Goal: Information Seeking & Learning: Learn about a topic

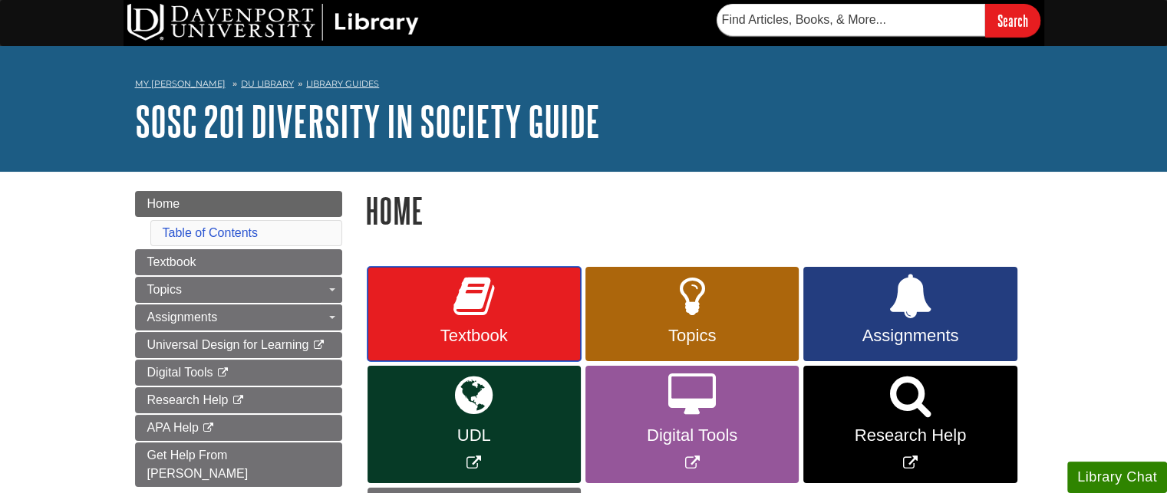
click at [485, 323] on link "Textbook" at bounding box center [473, 314] width 213 height 95
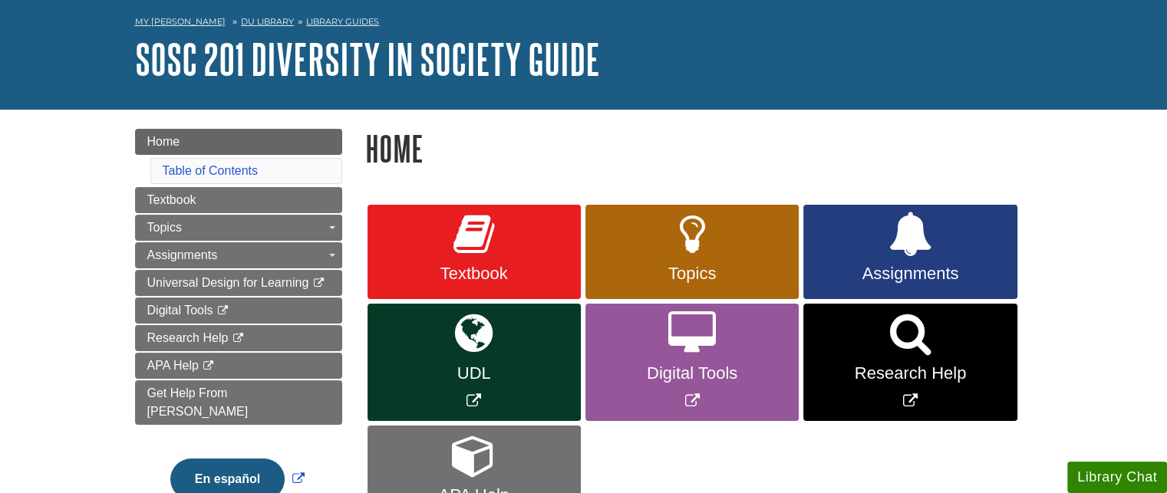
scroll to position [153, 0]
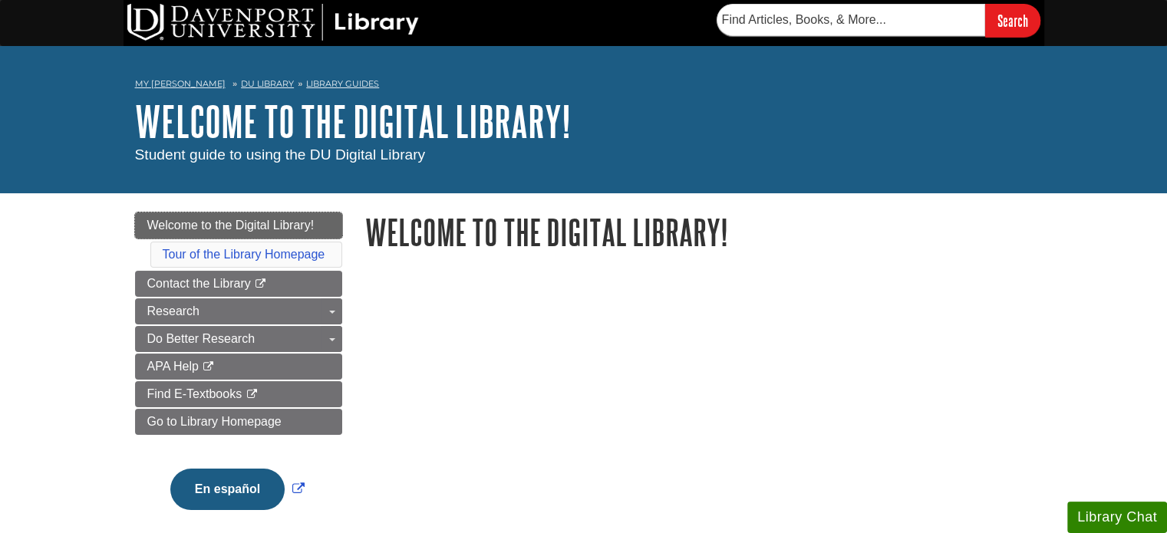
click at [264, 229] on span "Welcome to the Digital Library!" at bounding box center [230, 225] width 167 height 13
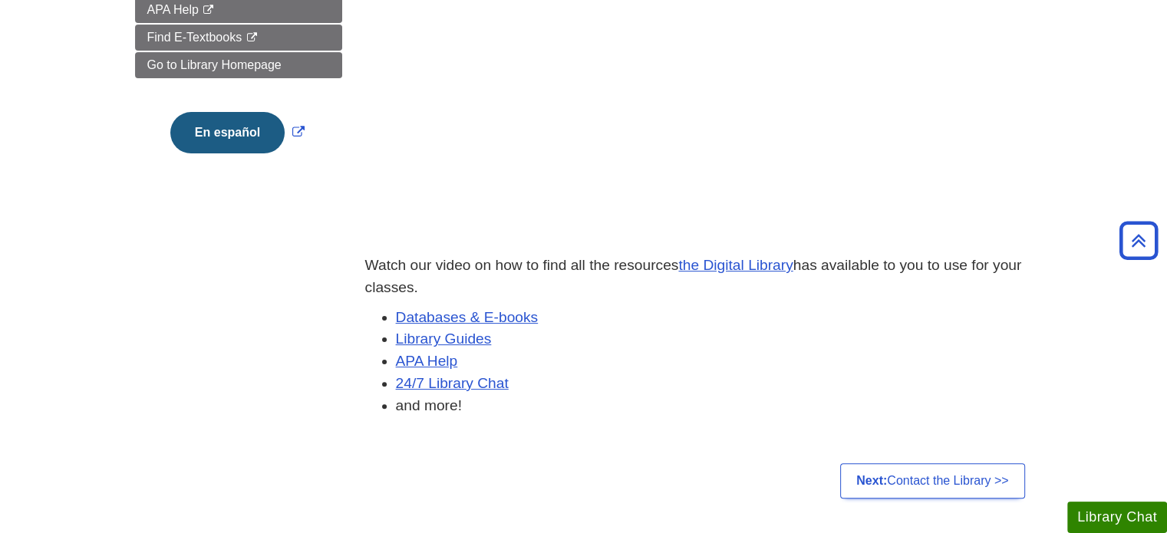
scroll to position [384, 0]
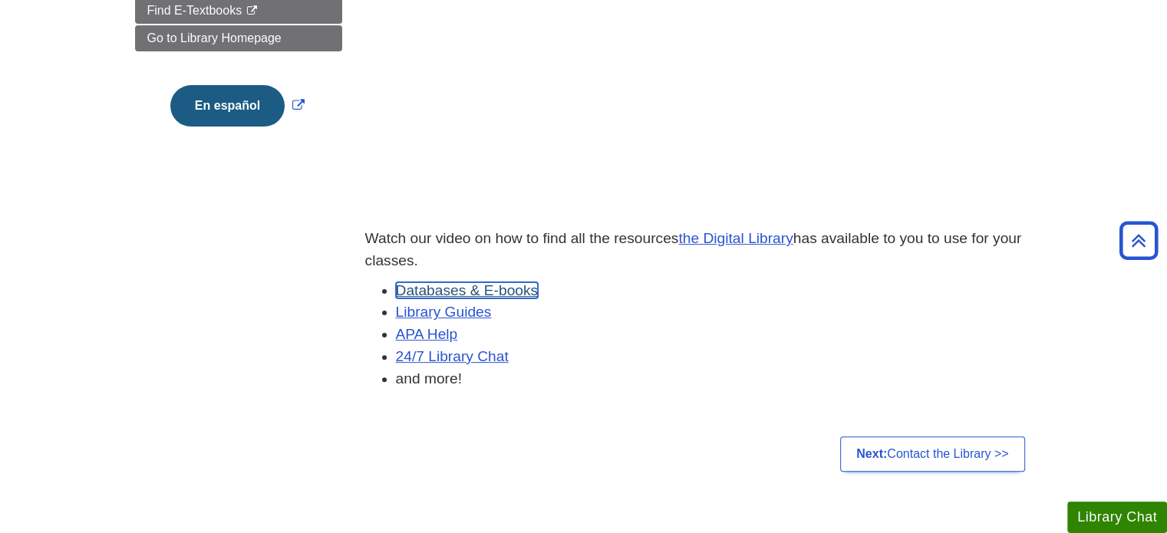
click at [465, 289] on link "Databases & E-books" at bounding box center [467, 290] width 143 height 16
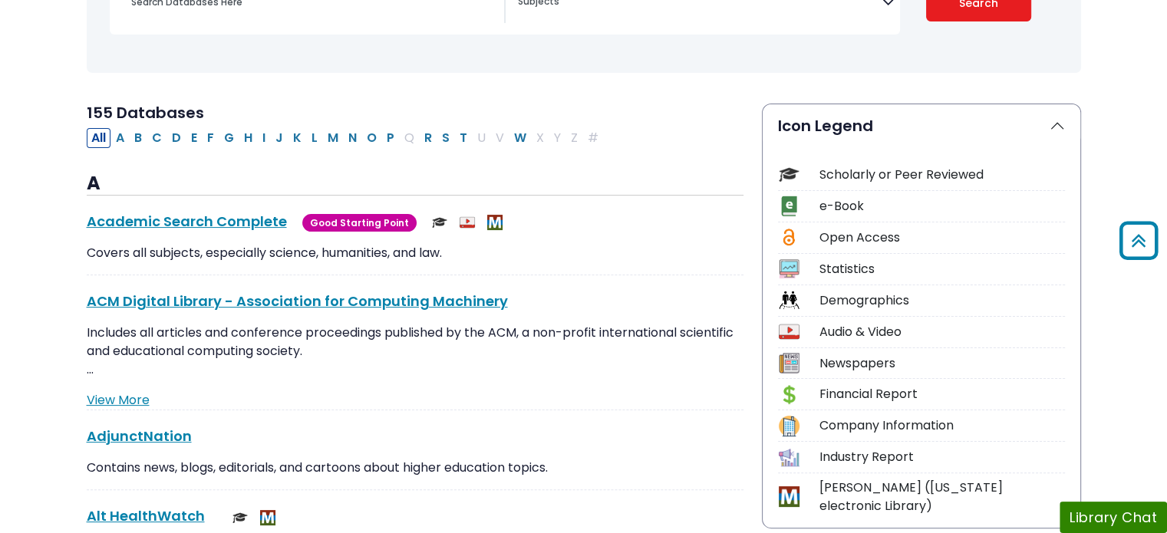
scroll to position [230, 0]
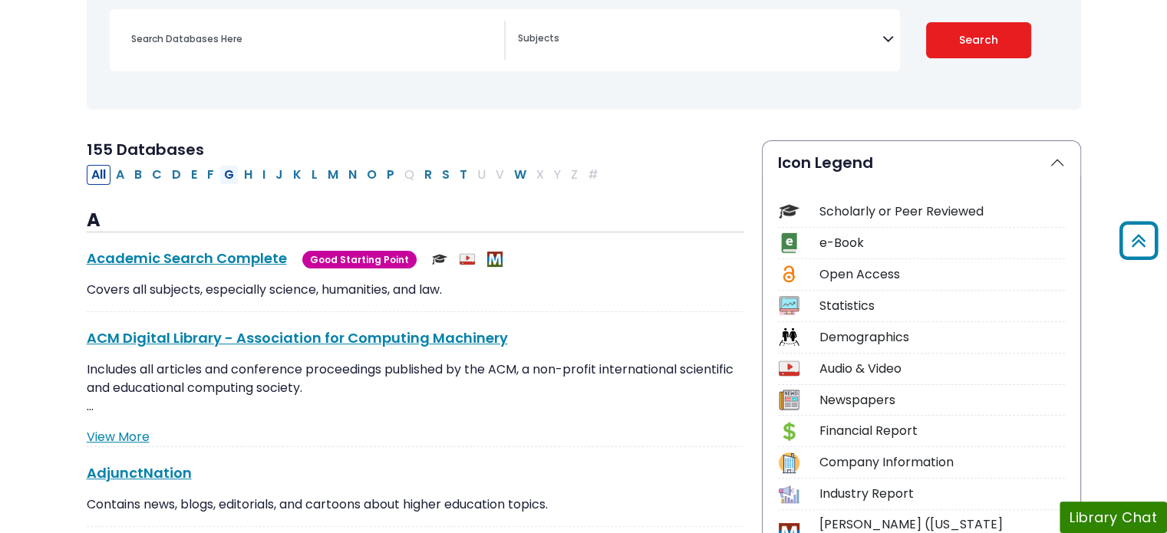
click at [226, 173] on button "G" at bounding box center [228, 175] width 19 height 20
select select "Database Subject Filter"
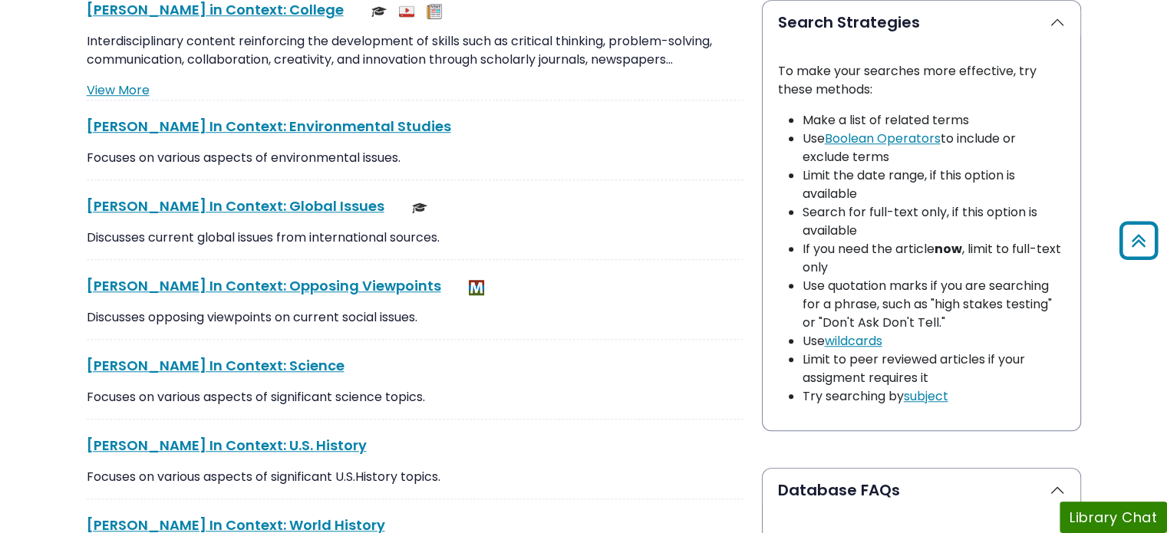
scroll to position [1151, 0]
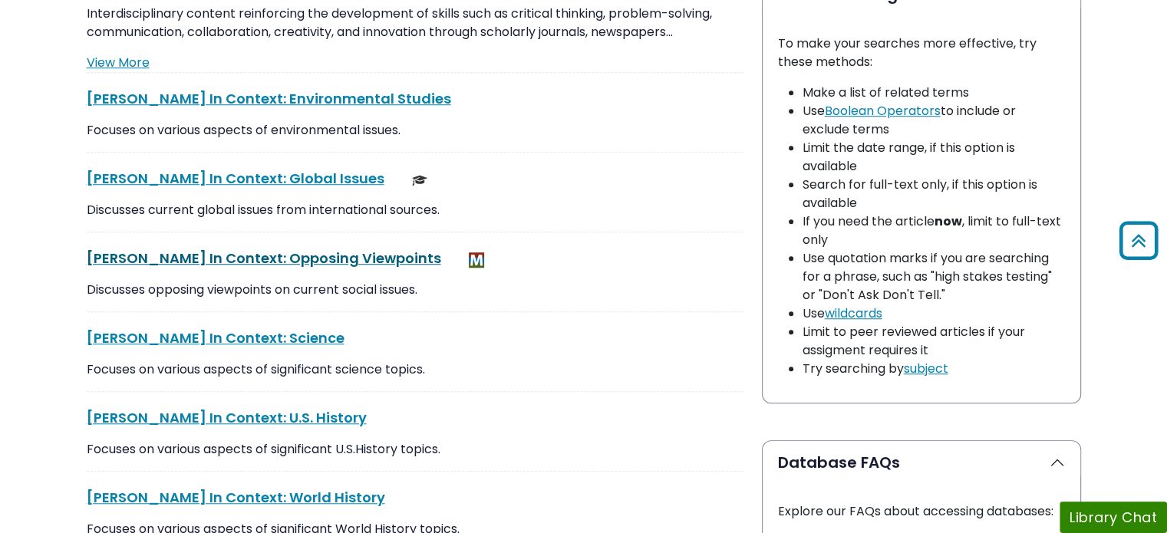
click at [328, 262] on link "Gale In Context: Opposing Viewpoints This link opens in a new window" at bounding box center [264, 258] width 354 height 19
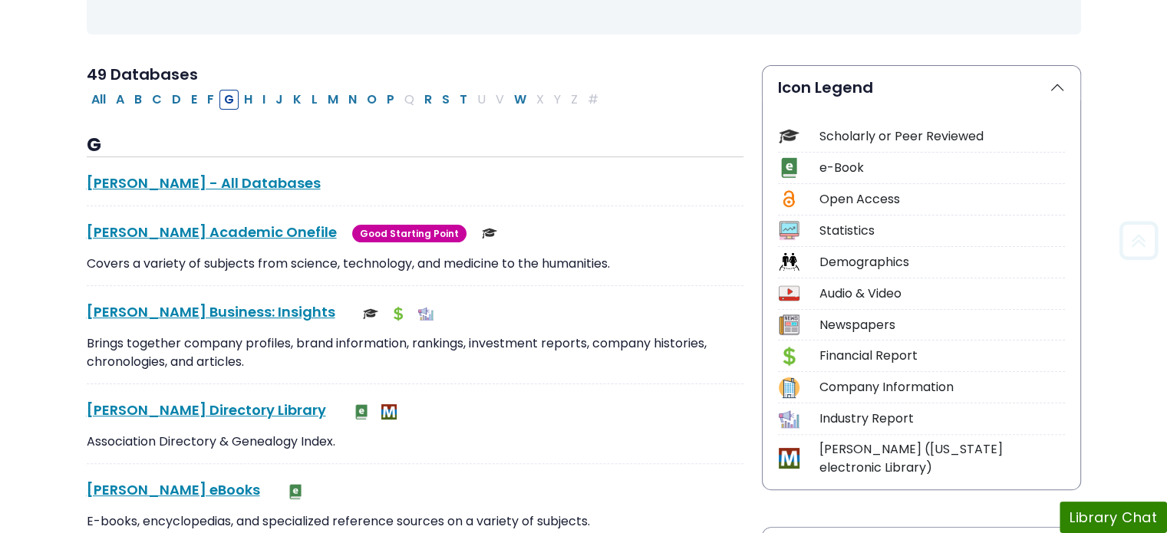
scroll to position [307, 0]
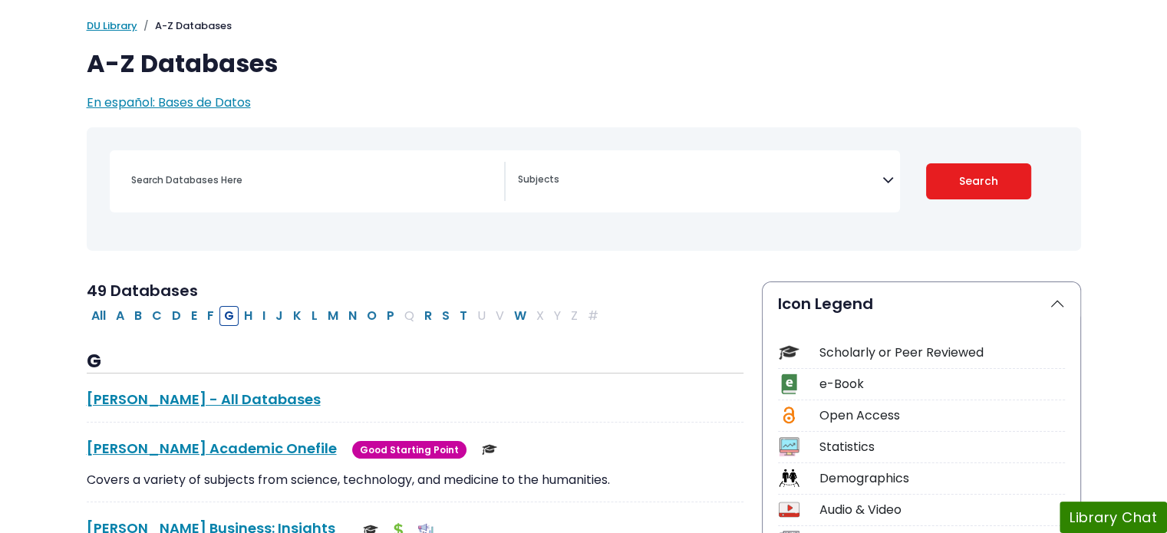
scroll to position [0, 0]
